Goal: Navigation & Orientation: Find specific page/section

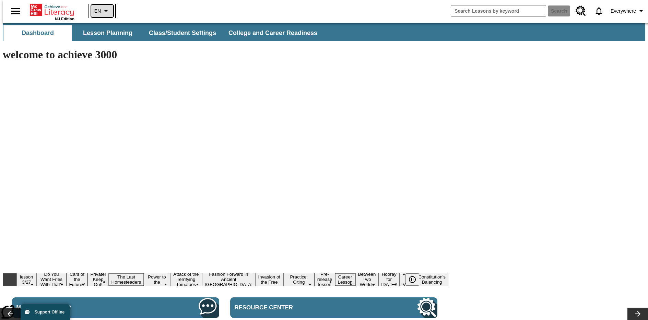
click at [102, 11] on icon "Language: EN, Select a language" at bounding box center [106, 11] width 8 height 8
